Goal: Task Accomplishment & Management: Complete application form

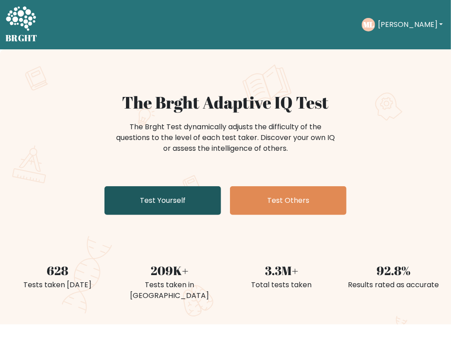
click at [173, 199] on link "Test Yourself" at bounding box center [162, 200] width 117 height 29
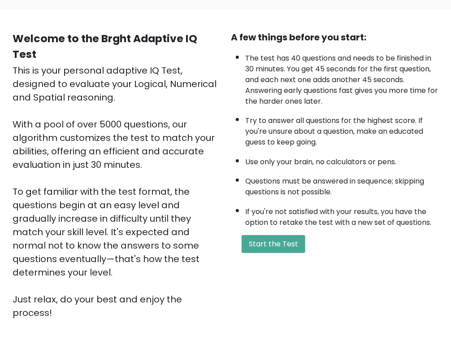
scroll to position [43, 0]
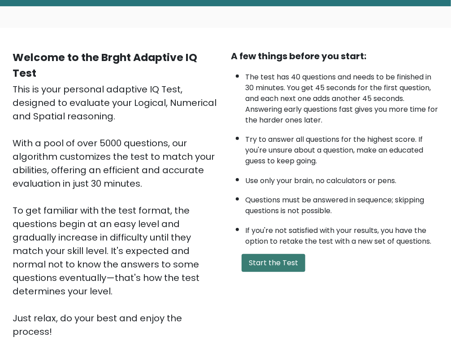
click at [277, 263] on button "Start the Test" at bounding box center [274, 263] width 64 height 18
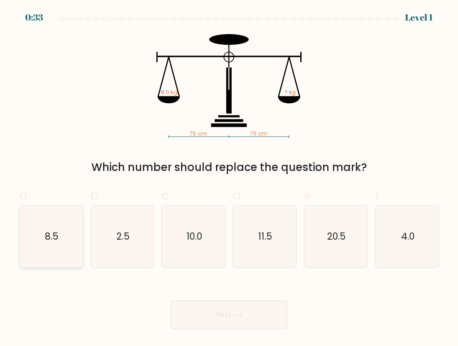
click at [64, 239] on icon "8.5" at bounding box center [51, 236] width 62 height 62
click at [229, 179] on input "a. 8.5" at bounding box center [229, 176] width 0 height 6
radio input "true"
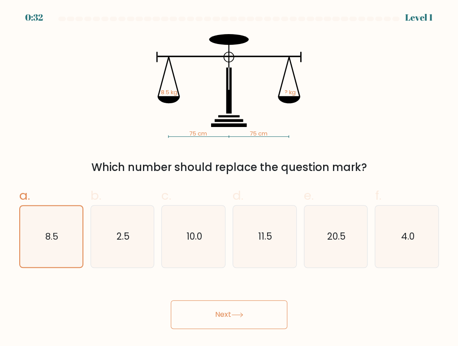
click at [218, 306] on button "Next" at bounding box center [229, 314] width 117 height 29
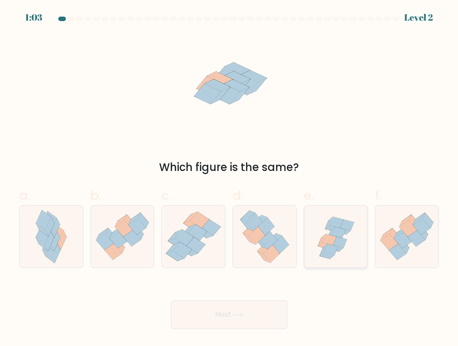
click at [338, 251] on icon at bounding box center [336, 248] width 15 height 6
click at [229, 179] on input "e." at bounding box center [229, 176] width 0 height 6
radio input "true"
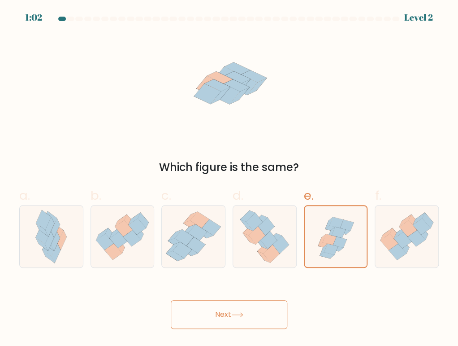
click at [262, 307] on button "Next" at bounding box center [229, 314] width 117 height 29
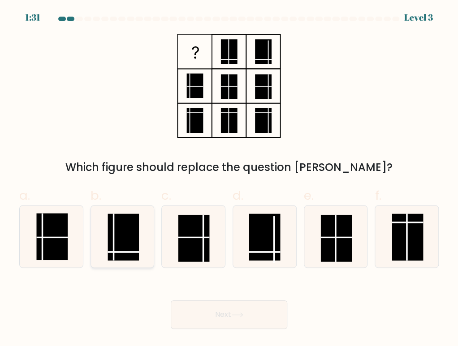
click at [134, 224] on rect at bounding box center [123, 236] width 31 height 47
click at [229, 179] on input "b." at bounding box center [229, 176] width 0 height 6
radio input "true"
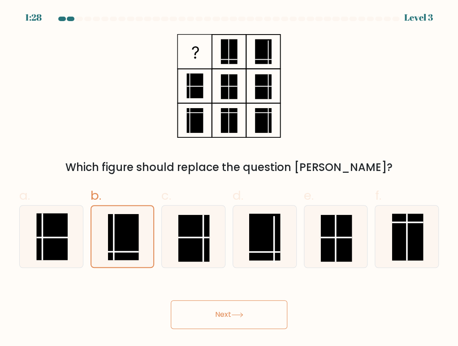
click at [254, 315] on button "Next" at bounding box center [229, 314] width 117 height 29
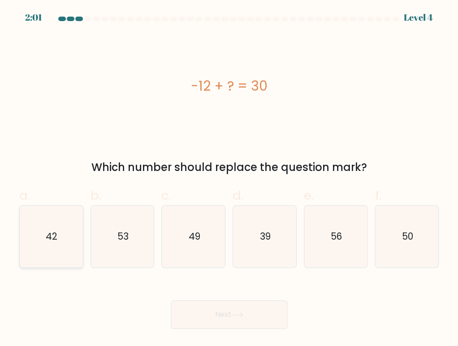
click at [61, 245] on icon "42" at bounding box center [51, 236] width 62 height 62
click at [229, 179] on input "a. 42" at bounding box center [229, 176] width 0 height 6
radio input "true"
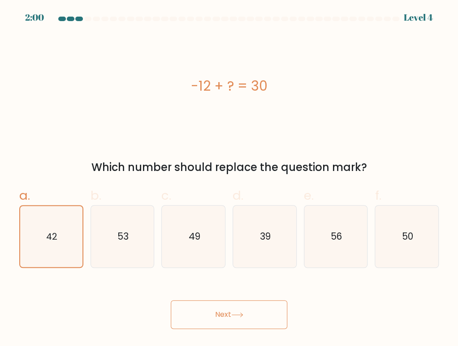
click at [223, 309] on button "Next" at bounding box center [229, 314] width 117 height 29
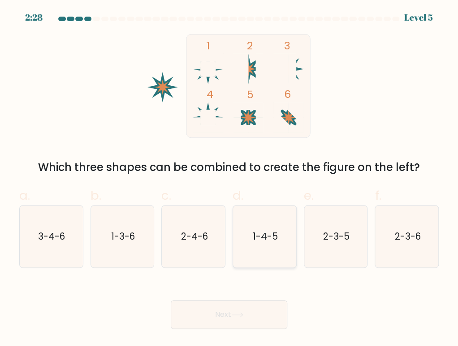
click at [260, 237] on text "1-4-5" at bounding box center [265, 235] width 25 height 13
click at [229, 179] on input "d. 1-4-5" at bounding box center [229, 176] width 0 height 6
radio input "true"
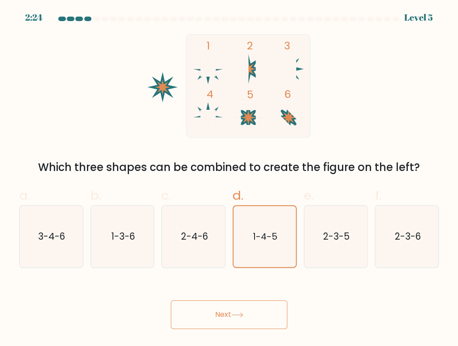
click at [253, 310] on button "Next" at bounding box center [229, 314] width 117 height 29
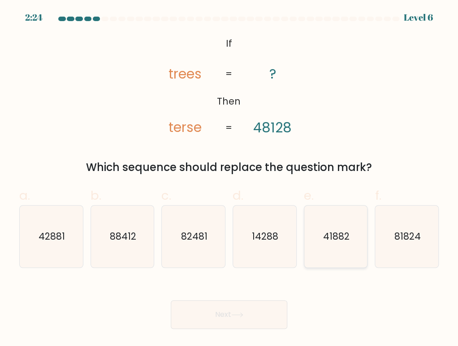
click at [342, 243] on icon "41882" at bounding box center [336, 236] width 62 height 62
click at [229, 179] on input "e. 41882" at bounding box center [229, 176] width 0 height 6
radio input "true"
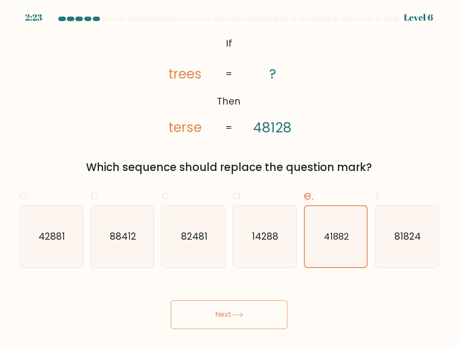
click at [221, 323] on button "Next" at bounding box center [229, 314] width 117 height 29
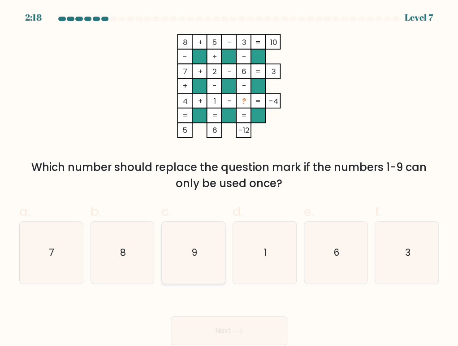
click at [188, 252] on icon "9" at bounding box center [194, 252] width 62 height 62
click at [229, 179] on input "c. 9" at bounding box center [229, 176] width 0 height 6
radio input "true"
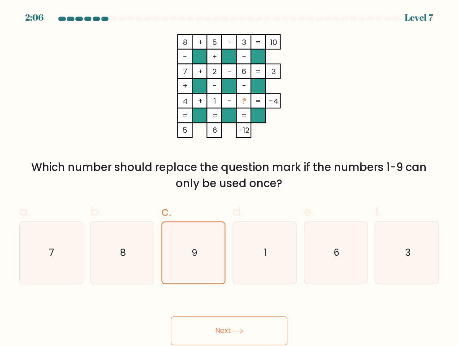
click at [255, 325] on button "Next" at bounding box center [229, 330] width 117 height 29
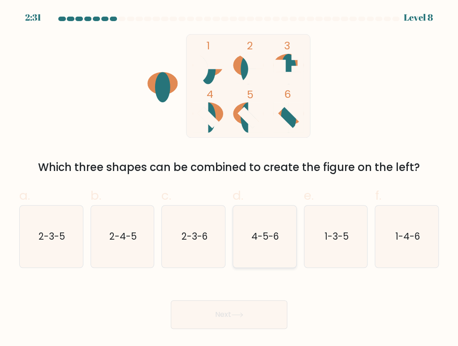
click at [281, 229] on icon "4-5-6" at bounding box center [265, 236] width 62 height 62
click at [229, 179] on input "d. 4-5-6" at bounding box center [229, 176] width 0 height 6
radio input "true"
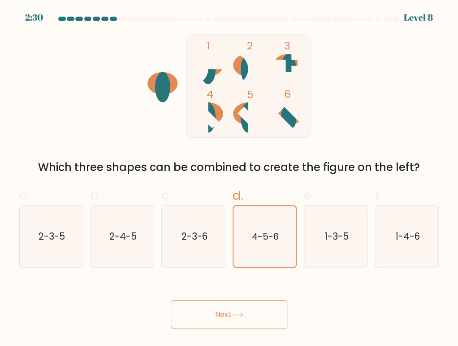
click at [240, 312] on icon at bounding box center [237, 314] width 12 height 5
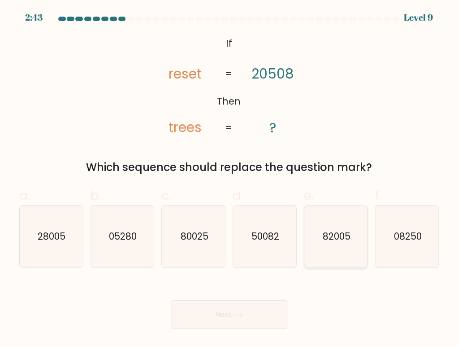
click at [343, 233] on text "82005" at bounding box center [336, 235] width 28 height 13
click at [229, 179] on input "e. 82005" at bounding box center [229, 176] width 0 height 6
radio input "true"
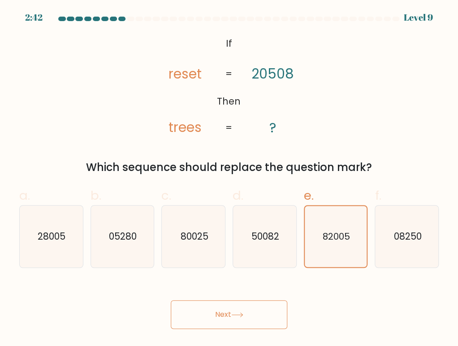
click at [251, 313] on button "Next" at bounding box center [229, 314] width 117 height 29
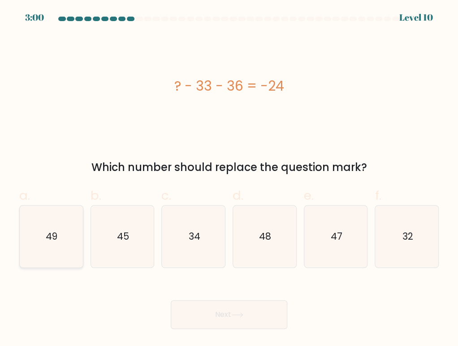
click at [49, 252] on icon "49" at bounding box center [51, 236] width 62 height 62
click at [229, 179] on input "a. 49" at bounding box center [229, 176] width 0 height 6
radio input "true"
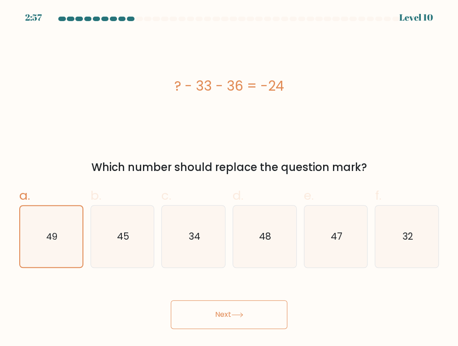
click at [223, 312] on button "Next" at bounding box center [229, 314] width 117 height 29
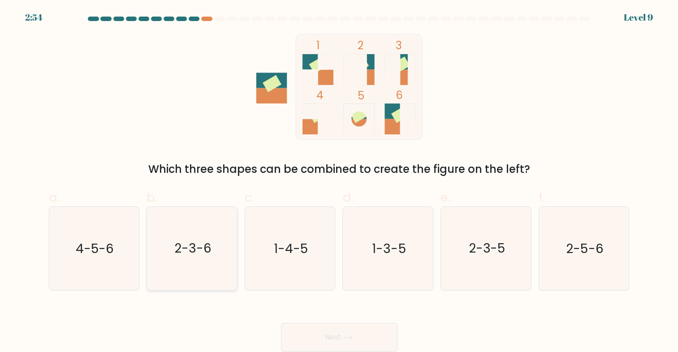
click at [189, 245] on text "2-3-6" at bounding box center [192, 248] width 37 height 17
click at [339, 182] on input "b. 2-3-6" at bounding box center [339, 179] width 0 height 6
radio input "true"
click at [332, 333] on button "Next" at bounding box center [339, 337] width 117 height 29
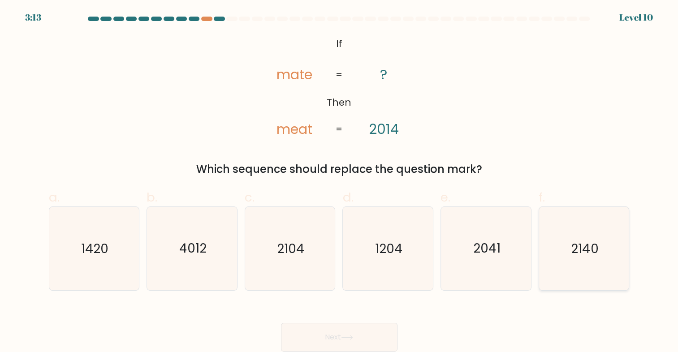
click at [458, 268] on icon "2140" at bounding box center [583, 248] width 83 height 83
click at [340, 182] on input "f. 2140" at bounding box center [339, 179] width 0 height 6
radio input "true"
click at [362, 327] on button "Next" at bounding box center [339, 337] width 117 height 29
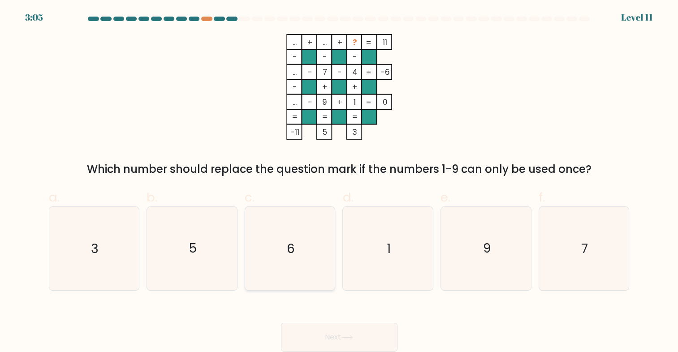
click at [281, 251] on icon "6" at bounding box center [289, 248] width 83 height 83
click at [339, 182] on input "c. 6" at bounding box center [339, 179] width 0 height 6
radio input "true"
click at [356, 342] on button "Next" at bounding box center [339, 337] width 117 height 29
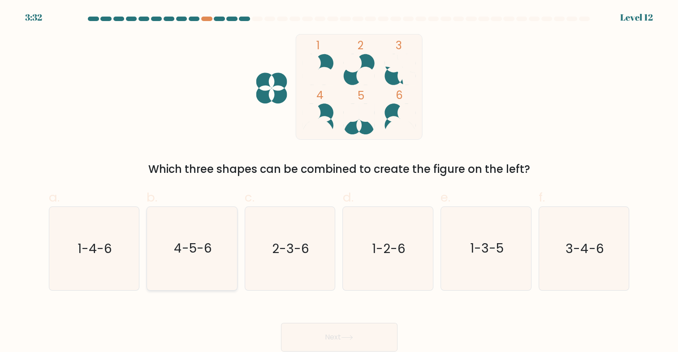
click at [156, 275] on icon "4-5-6" at bounding box center [192, 248] width 83 height 83
click at [339, 182] on input "b. 4-5-6" at bounding box center [339, 179] width 0 height 6
radio input "true"
click at [329, 339] on button "Next" at bounding box center [339, 337] width 117 height 29
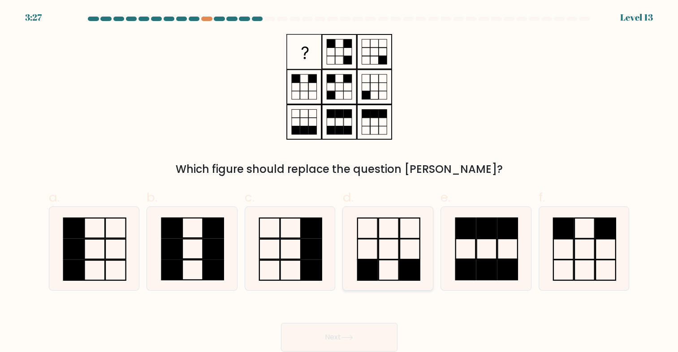
click at [404, 249] on icon at bounding box center [387, 248] width 83 height 83
click at [340, 182] on input "d." at bounding box center [339, 179] width 0 height 6
radio input "true"
click at [318, 333] on button "Next" at bounding box center [339, 337] width 117 height 29
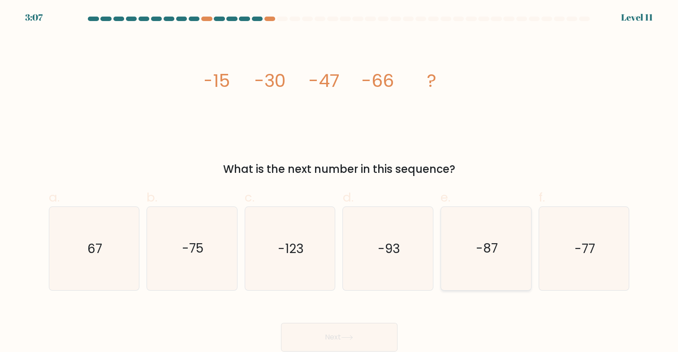
click at [458, 247] on text "-87" at bounding box center [487, 248] width 22 height 17
click at [340, 182] on input "e. -87" at bounding box center [339, 179] width 0 height 6
radio input "true"
click at [337, 333] on button "Next" at bounding box center [339, 337] width 117 height 29
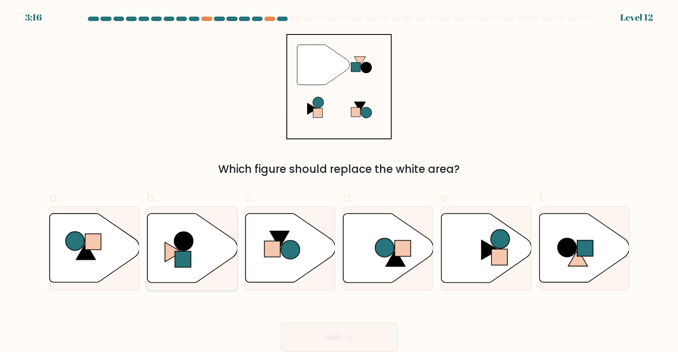
click at [192, 250] on icon at bounding box center [192, 248] width 90 height 69
click at [339, 182] on input "b." at bounding box center [339, 179] width 0 height 6
radio input "true"
click at [330, 338] on button "Next" at bounding box center [339, 337] width 117 height 29
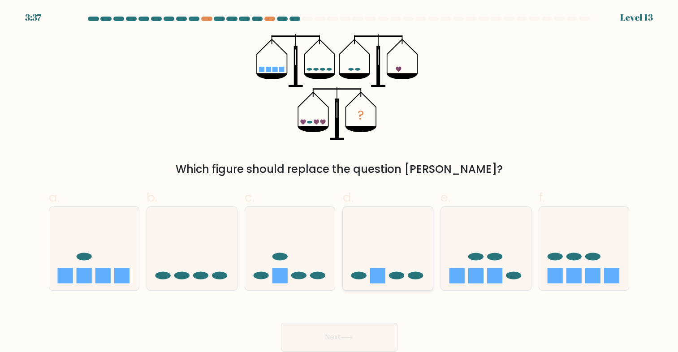
click at [416, 252] on icon at bounding box center [388, 249] width 90 height 74
click at [340, 182] on input "d." at bounding box center [339, 179] width 0 height 6
radio input "true"
click at [347, 343] on button "Next" at bounding box center [339, 337] width 117 height 29
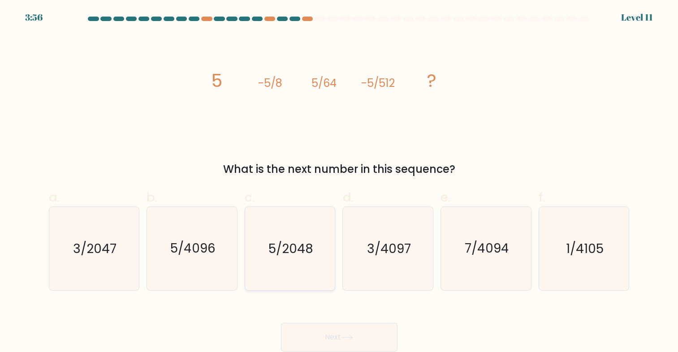
click at [288, 251] on text "5/2048" at bounding box center [290, 248] width 45 height 17
click at [339, 182] on input "c. 5/2048" at bounding box center [339, 179] width 0 height 6
radio input "true"
click at [315, 341] on button "Next" at bounding box center [339, 337] width 117 height 29
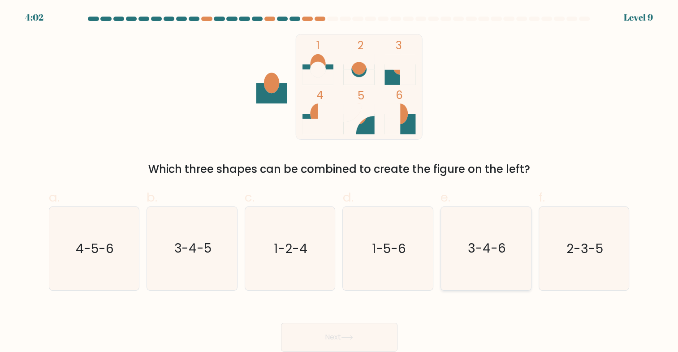
click at [458, 255] on text "3-4-6" at bounding box center [487, 248] width 38 height 17
click at [340, 182] on input "e. 3-4-6" at bounding box center [339, 179] width 0 height 6
radio input "true"
click at [375, 334] on button "Next" at bounding box center [339, 337] width 117 height 29
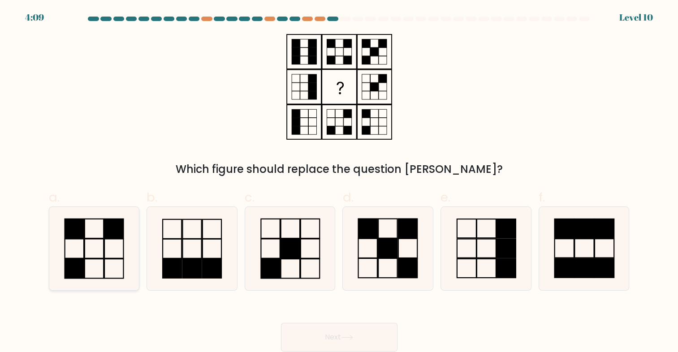
click at [129, 253] on icon at bounding box center [93, 248] width 83 height 83
click at [339, 182] on input "a." at bounding box center [339, 179] width 0 height 6
radio input "true"
click at [346, 331] on button "Next" at bounding box center [339, 337] width 117 height 29
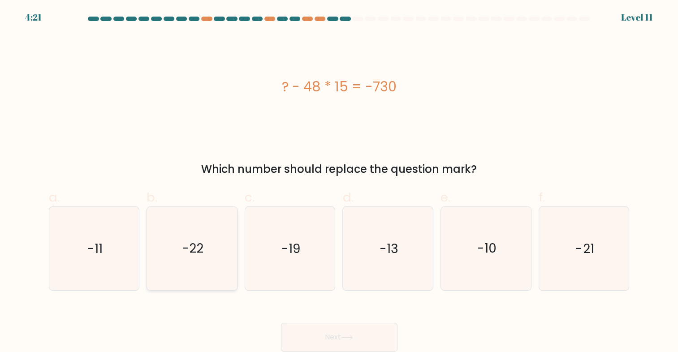
click at [191, 225] on icon "-22" at bounding box center [192, 248] width 83 height 83
click at [339, 182] on input "b. -22" at bounding box center [339, 179] width 0 height 6
radio input "true"
drag, startPoint x: 368, startPoint y: 322, endPoint x: 345, endPoint y: 347, distance: 33.9
click at [345, 345] on div "Next" at bounding box center [339, 327] width 592 height 50
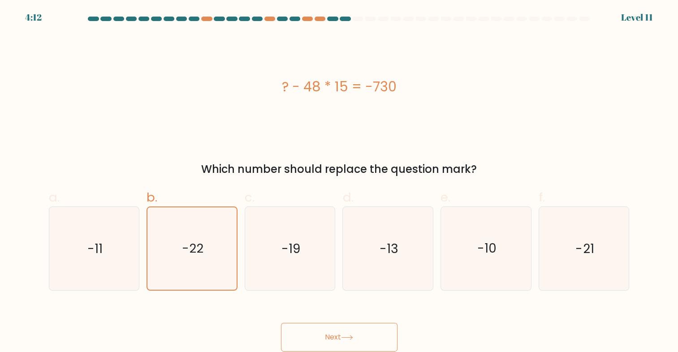
click at [345, 345] on button "Next" at bounding box center [339, 337] width 117 height 29
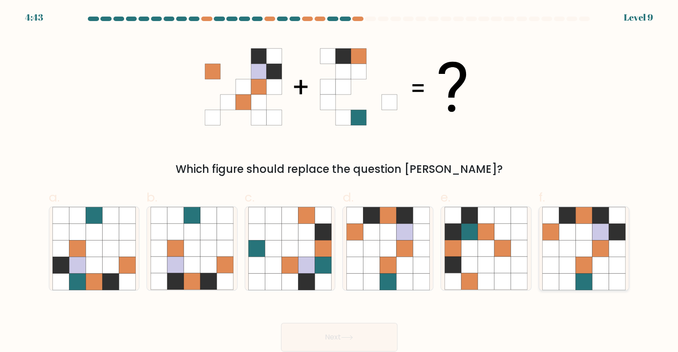
click at [458, 255] on icon at bounding box center [601, 248] width 17 height 17
click at [340, 182] on input "f." at bounding box center [339, 179] width 0 height 6
radio input "true"
click at [344, 333] on button "Next" at bounding box center [339, 337] width 117 height 29
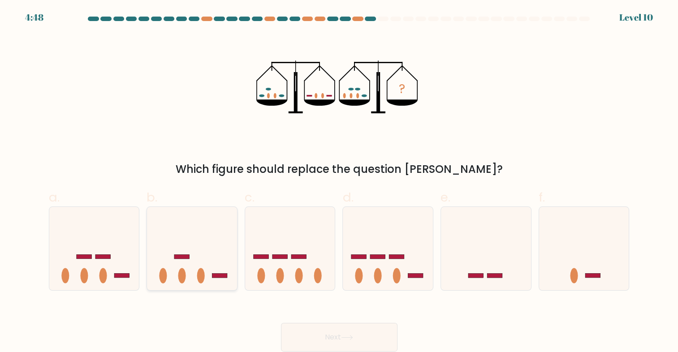
click at [154, 282] on icon at bounding box center [192, 249] width 90 height 74
click at [339, 182] on input "b." at bounding box center [339, 179] width 0 height 6
radio input "true"
click at [351, 339] on icon at bounding box center [347, 337] width 12 height 5
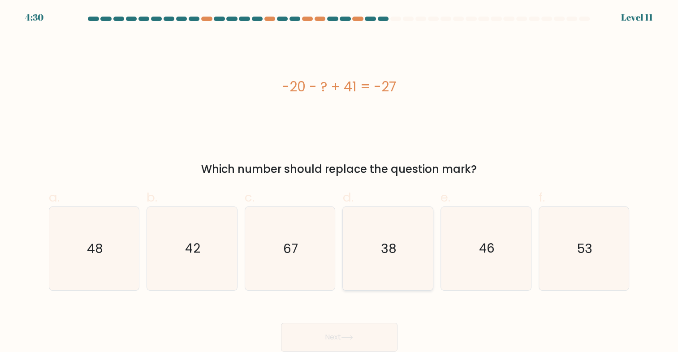
click at [377, 259] on icon "38" at bounding box center [387, 248] width 83 height 83
click at [340, 182] on input "d. 38" at bounding box center [339, 179] width 0 height 6
radio input "true"
click at [331, 338] on button "Next" at bounding box center [339, 337] width 117 height 29
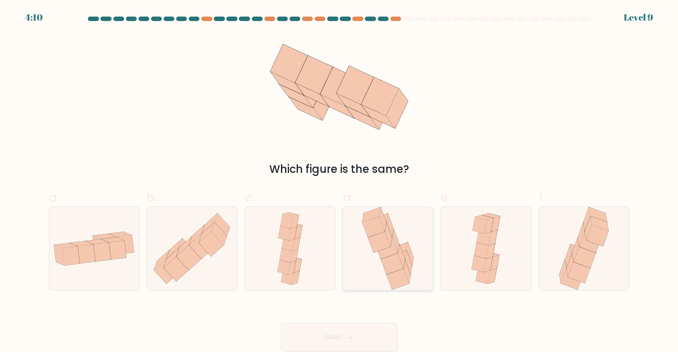
click at [406, 241] on icon at bounding box center [387, 248] width 57 height 83
click at [340, 182] on input "d." at bounding box center [339, 179] width 0 height 6
radio input "true"
click at [327, 341] on button "Next" at bounding box center [339, 337] width 117 height 29
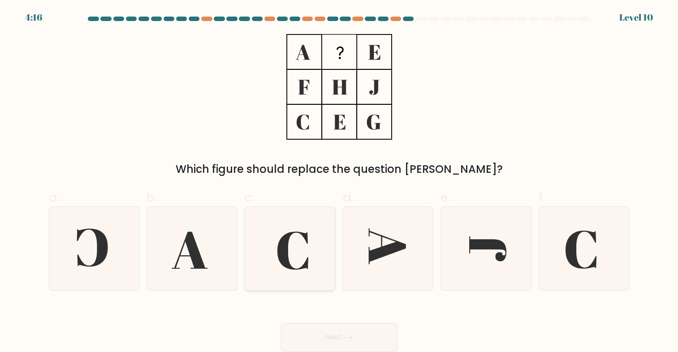
click at [265, 243] on icon at bounding box center [289, 248] width 83 height 83
click at [339, 182] on input "c." at bounding box center [339, 179] width 0 height 6
radio input "true"
click at [338, 331] on button "Next" at bounding box center [339, 337] width 117 height 29
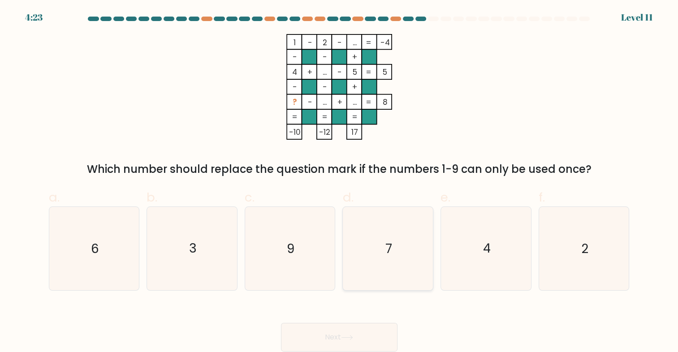
click at [391, 254] on text "7" at bounding box center [388, 248] width 7 height 17
click at [340, 182] on input "d. 7" at bounding box center [339, 179] width 0 height 6
radio input "true"
click at [348, 345] on button "Next" at bounding box center [339, 337] width 117 height 29
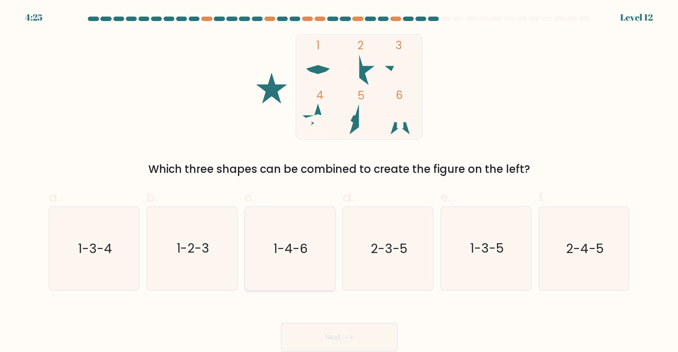
click at [274, 281] on icon "1-4-6" at bounding box center [289, 248] width 83 height 83
click at [339, 182] on input "c. 1-4-6" at bounding box center [339, 179] width 0 height 6
radio input "true"
click at [321, 340] on button "Next" at bounding box center [339, 337] width 117 height 29
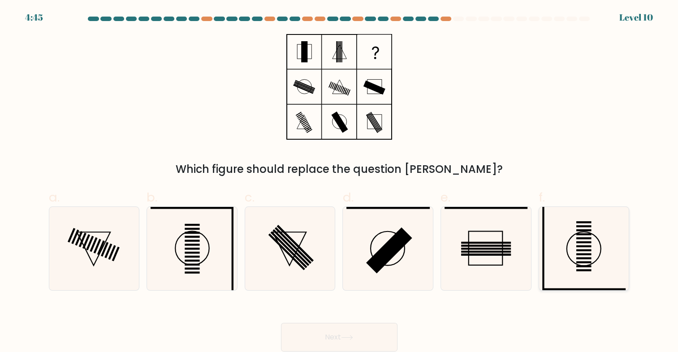
click at [458, 264] on icon at bounding box center [583, 248] width 83 height 83
click at [340, 182] on input "f." at bounding box center [339, 179] width 0 height 6
radio input "true"
click at [200, 254] on icon at bounding box center [192, 248] width 83 height 83
click at [339, 182] on input "b." at bounding box center [339, 179] width 0 height 6
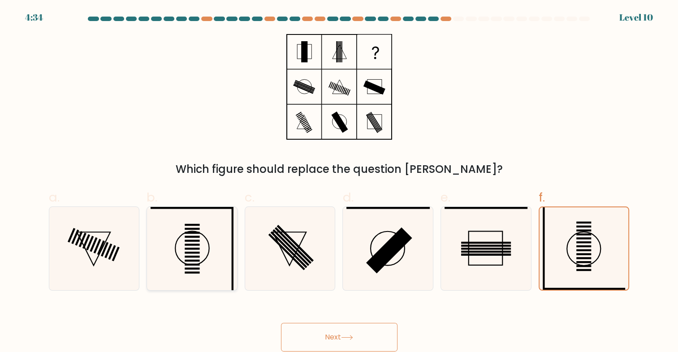
radio input "true"
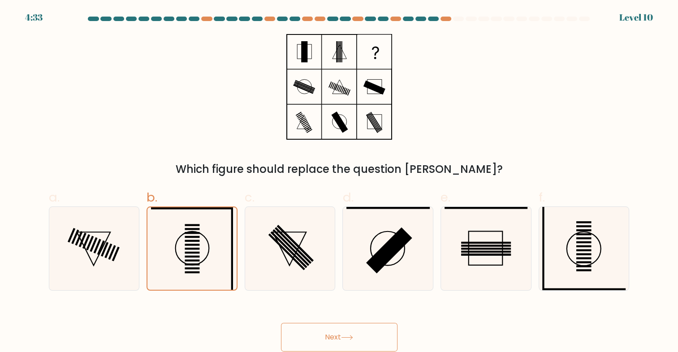
click at [332, 342] on button "Next" at bounding box center [339, 337] width 117 height 29
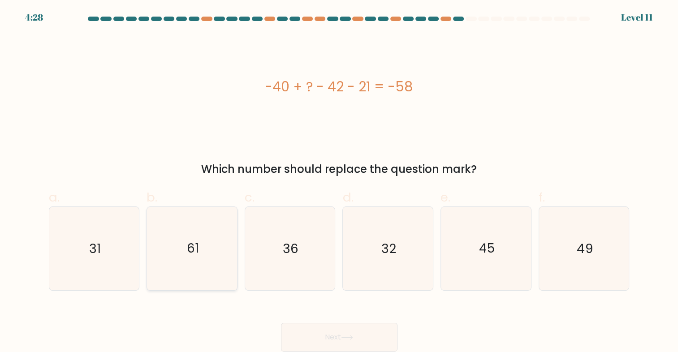
click at [199, 245] on text "61" at bounding box center [193, 248] width 12 height 17
click at [339, 182] on input "b. 61" at bounding box center [339, 179] width 0 height 6
radio input "true"
click at [321, 330] on button "Next" at bounding box center [339, 337] width 117 height 29
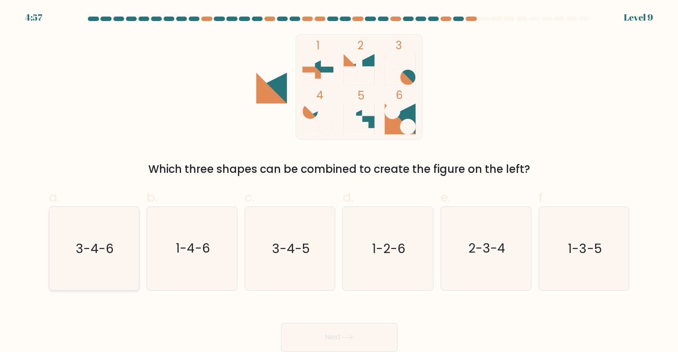
click at [87, 210] on icon "3-4-6" at bounding box center [93, 248] width 83 height 83
click at [339, 182] on input "a. 3-4-6" at bounding box center [339, 179] width 0 height 6
radio input "true"
click at [366, 345] on button "Next" at bounding box center [339, 337] width 117 height 29
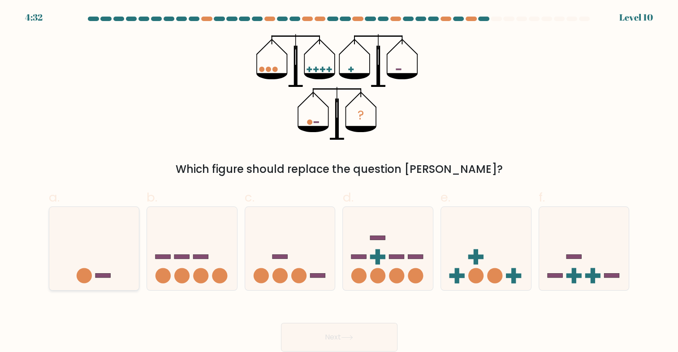
click at [104, 250] on icon at bounding box center [94, 249] width 90 height 74
click at [339, 182] on input "a." at bounding box center [339, 179] width 0 height 6
radio input "true"
click at [368, 334] on button "Next" at bounding box center [339, 337] width 117 height 29
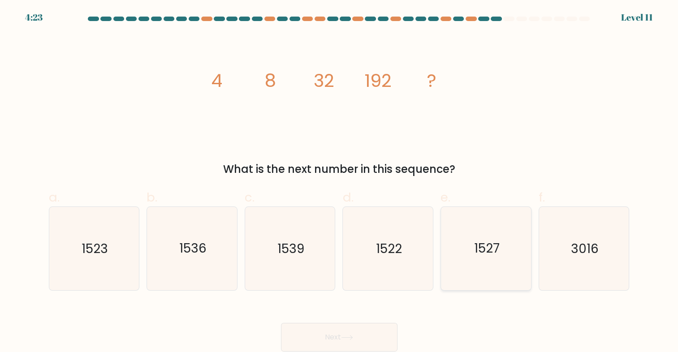
click at [458, 239] on icon "1527" at bounding box center [486, 248] width 83 height 83
click at [340, 182] on input "e. 1527" at bounding box center [339, 179] width 0 height 6
radio input "true"
click at [349, 343] on button "Next" at bounding box center [339, 337] width 117 height 29
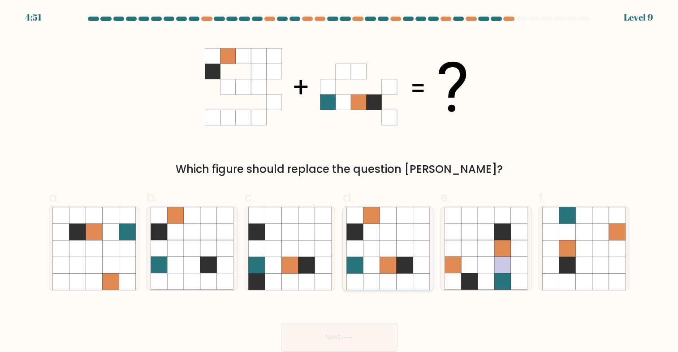
click at [367, 247] on icon at bounding box center [371, 248] width 17 height 17
click at [340, 182] on input "d." at bounding box center [339, 179] width 0 height 6
radio input "true"
click at [359, 341] on button "Next" at bounding box center [339, 337] width 117 height 29
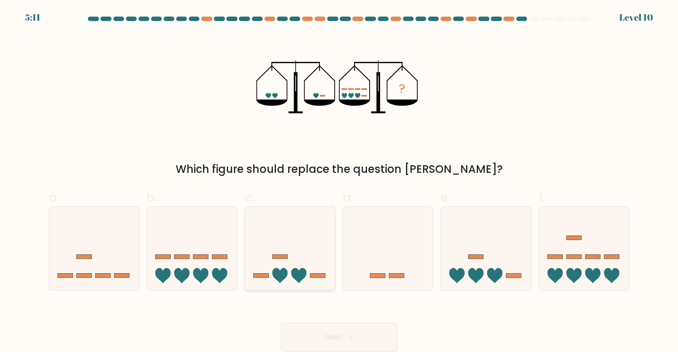
click at [262, 242] on icon at bounding box center [290, 249] width 90 height 74
click at [339, 182] on input "c." at bounding box center [339, 179] width 0 height 6
radio input "true"
click at [335, 345] on button "Next" at bounding box center [339, 337] width 117 height 29
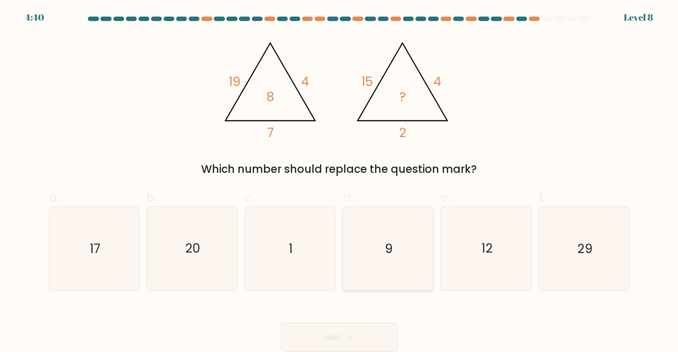
click at [397, 255] on icon "9" at bounding box center [387, 248] width 83 height 83
click at [340, 182] on input "d. 9" at bounding box center [339, 179] width 0 height 6
radio input "true"
click at [358, 336] on button "Next" at bounding box center [339, 337] width 117 height 29
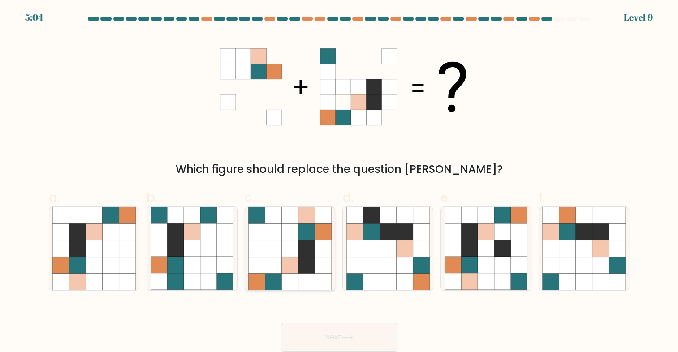
click at [287, 237] on icon at bounding box center [290, 232] width 17 height 17
click at [339, 182] on input "c." at bounding box center [339, 179] width 0 height 6
radio input "true"
click at [330, 324] on button "Next" at bounding box center [339, 337] width 117 height 29
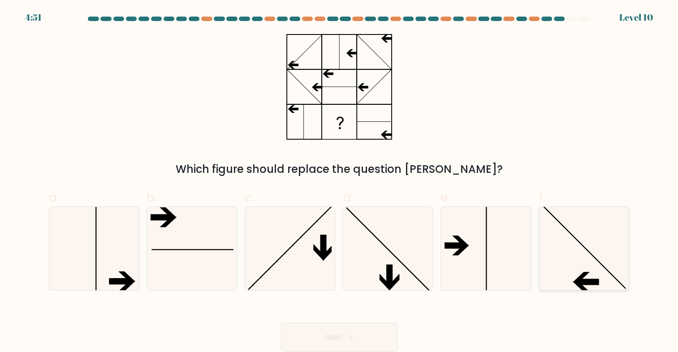
click at [458, 237] on icon at bounding box center [583, 248] width 83 height 83
click at [340, 182] on input "f." at bounding box center [339, 179] width 0 height 6
radio input "true"
click at [345, 345] on button "Next" at bounding box center [339, 337] width 117 height 29
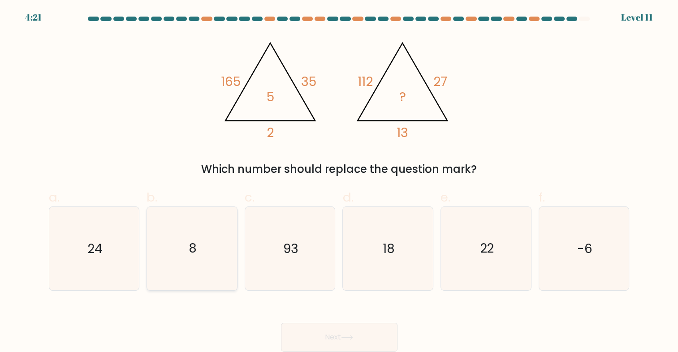
click at [188, 231] on icon "8" at bounding box center [192, 248] width 83 height 83
click at [339, 182] on input "b. 8" at bounding box center [339, 179] width 0 height 6
radio input "true"
click at [346, 334] on button "Next" at bounding box center [339, 337] width 117 height 29
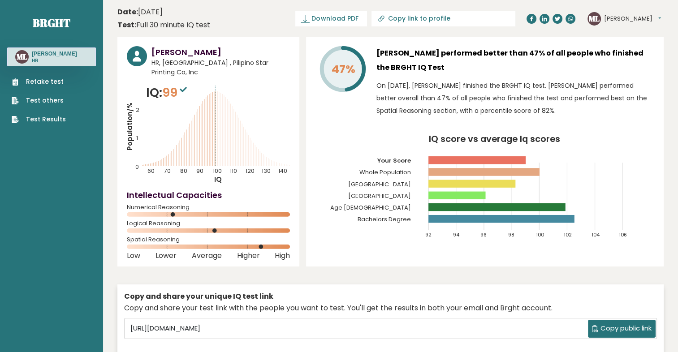
click at [620, 324] on span "Copy public link" at bounding box center [626, 329] width 51 height 10
drag, startPoint x: 620, startPoint y: 315, endPoint x: 672, endPoint y: 180, distance: 144.2
click at [564, 133] on div "47% Mary Grace Lincuna performed better than 47% of all people who finished the…" at bounding box center [485, 151] width 358 height 229
